Goal: Task Accomplishment & Management: Manage account settings

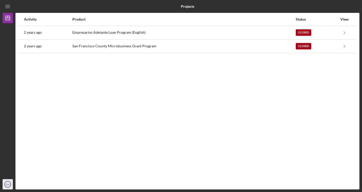
click at [8, 181] on icon "CA" at bounding box center [8, 184] width 10 height 13
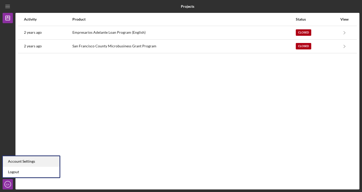
click at [19, 162] on div "Account Settings" at bounding box center [31, 161] width 57 height 11
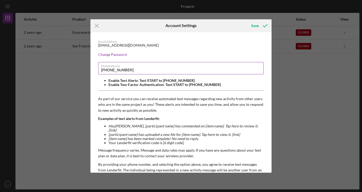
click at [124, 70] on input "[PHONE_NUMBER]" at bounding box center [180, 68] width 165 height 12
click at [127, 70] on input "[PHONE_NUMBER]" at bounding box center [180, 68] width 165 height 12
type input "(4##) ###-####"
type input "(415) ###-####"
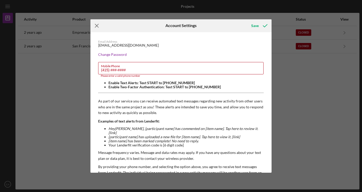
click at [99, 24] on icon "Icon/Menu Close" at bounding box center [96, 25] width 13 height 13
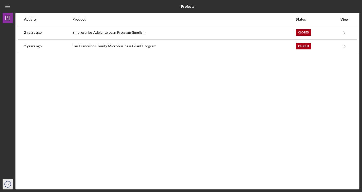
click at [8, 187] on icon "CA" at bounding box center [8, 184] width 10 height 13
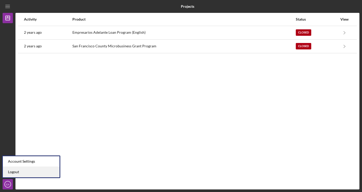
click at [10, 175] on link "Logout" at bounding box center [31, 172] width 57 height 11
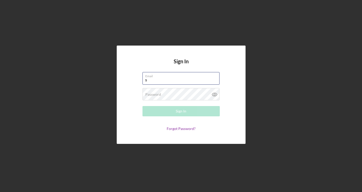
type input "[EMAIL_ADDRESS][DOMAIN_NAME]"
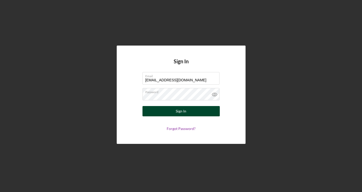
click at [162, 110] on button "Sign In" at bounding box center [180, 111] width 77 height 10
